Goal: Information Seeking & Learning: Learn about a topic

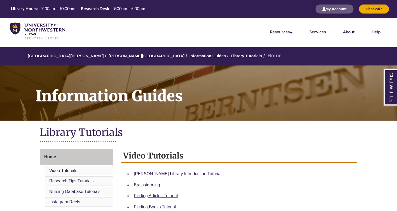
click at [169, 172] on link "Berntsen Library Introduction Tutorial" at bounding box center [178, 174] width 88 height 5
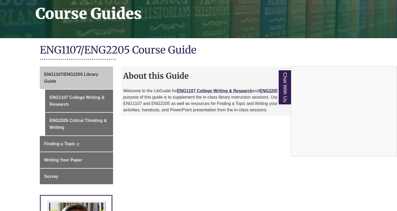
scroll to position [83, 0]
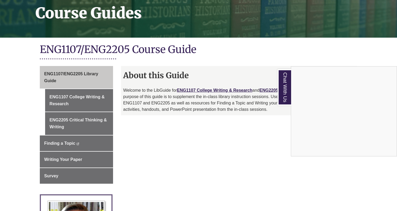
click at [276, 64] on div "Chat With Us" at bounding box center [198, 105] width 397 height 211
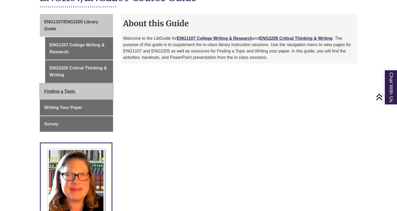
scroll to position [135, 0]
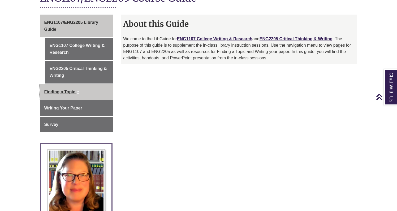
click at [92, 86] on link "Finding a Topic This link opens in a new window This link opens in a new window" at bounding box center [77, 92] width 74 height 16
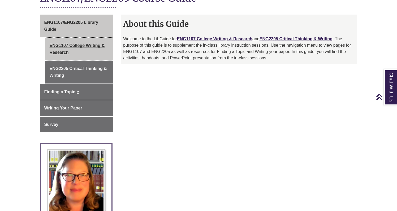
click at [92, 47] on link "ENG1107 College Writing & Research" at bounding box center [79, 49] width 68 height 23
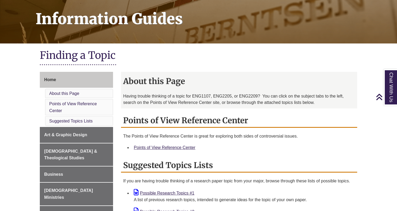
scroll to position [29, 0]
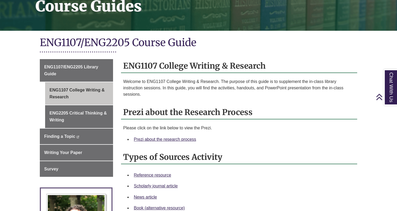
scroll to position [99, 0]
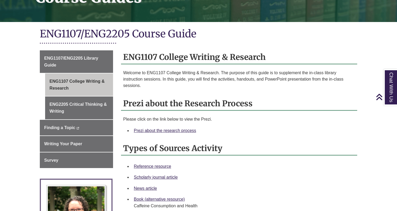
click at [151, 127] on div "Prezi about the research process" at bounding box center [243, 130] width 219 height 7
click at [151, 129] on link "Prezi about the research process" at bounding box center [165, 131] width 62 height 5
